Goal: Task Accomplishment & Management: Complete application form

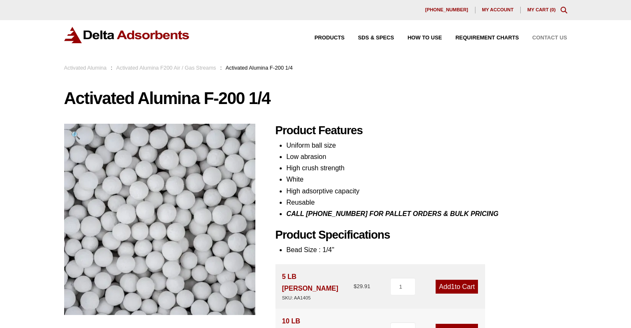
click at [545, 36] on span "Contact Us" at bounding box center [550, 37] width 35 height 5
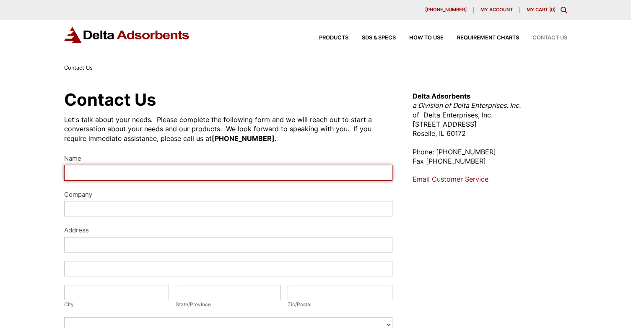
click at [109, 172] on input "Name" at bounding box center [228, 173] width 329 height 16
type input "[PERSON_NAME]"
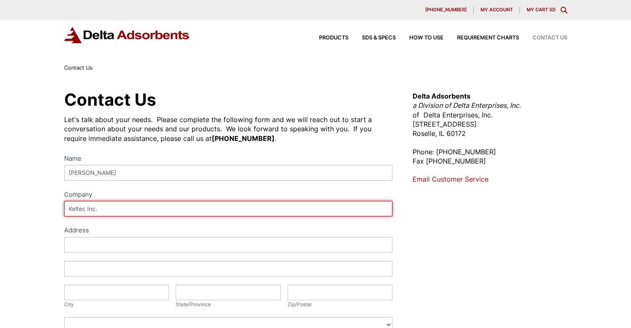
type input "Keltec Inc."
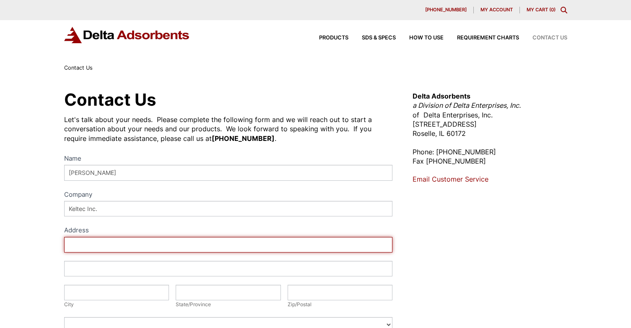
type input "8"
drag, startPoint x: 111, startPoint y: 244, endPoint x: -23, endPoint y: 245, distance: 133.9
type input "[STREET_ADDRESS]"
type input "twinsburg"
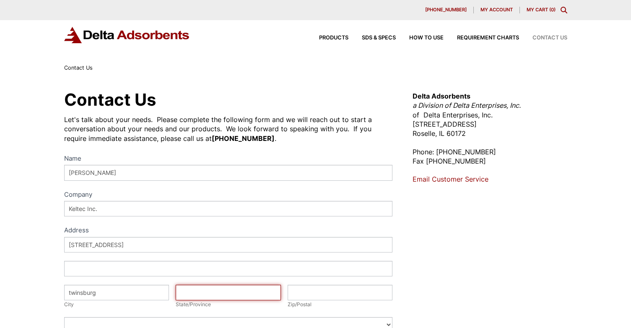
type input "oh"
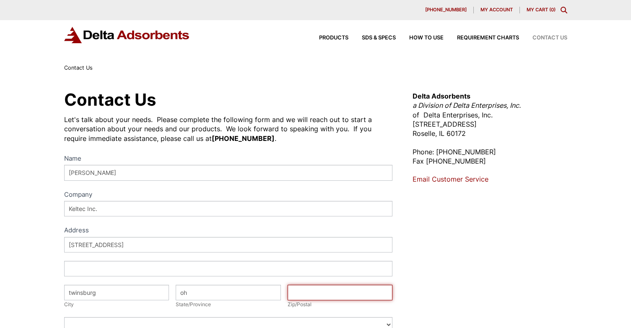
type input "44087"
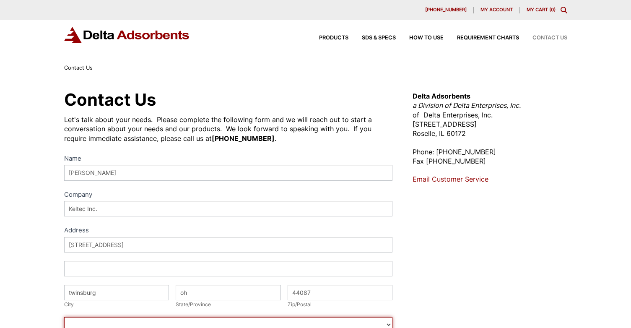
select select "[GEOGRAPHIC_DATA]"
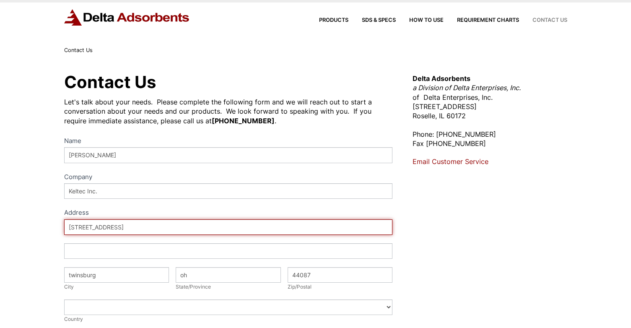
scroll to position [168, 0]
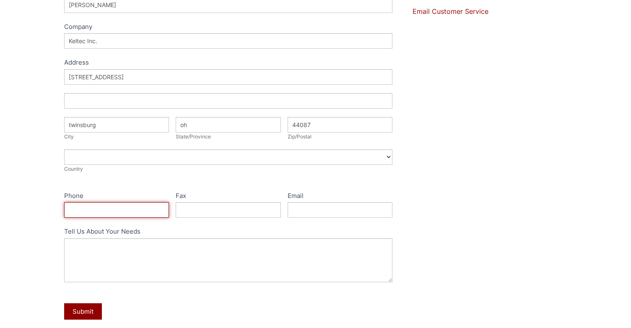
click at [96, 211] on input "Phone" at bounding box center [116, 210] width 105 height 16
type input "3305243426"
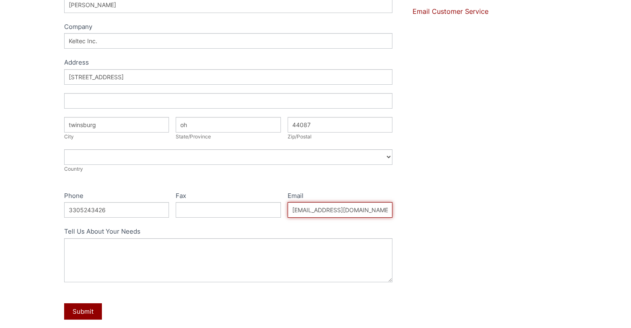
drag, startPoint x: 375, startPoint y: 207, endPoint x: 219, endPoint y: 198, distance: 156.3
click at [219, 198] on div "Name robert beesley Company Keltec Inc. Address Address Address 2300 enterprise…" at bounding box center [228, 158] width 329 height 347
type input "[EMAIL_ADDRESS][DOMAIN_NAME]"
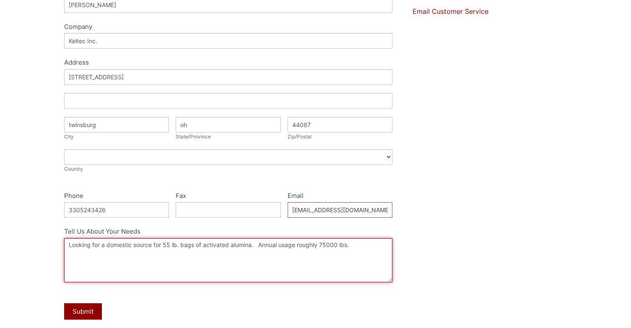
drag, startPoint x: 319, startPoint y: 245, endPoint x: 326, endPoint y: 245, distance: 7.1
click at [326, 245] on textarea "Looking for a domestic source for 55 lb. bags of activated alumina. Annual usag…" at bounding box center [228, 260] width 329 height 44
type textarea "Looking for a domestic source for 55 lb. bags of activated alumina. Annual usag…"
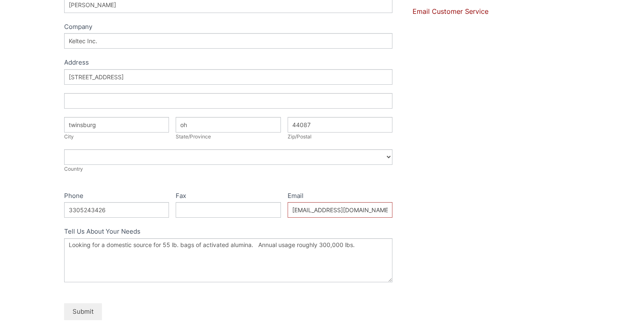
click at [86, 313] on button "Submit" at bounding box center [83, 311] width 38 height 16
